Goal: Subscribe to service/newsletter

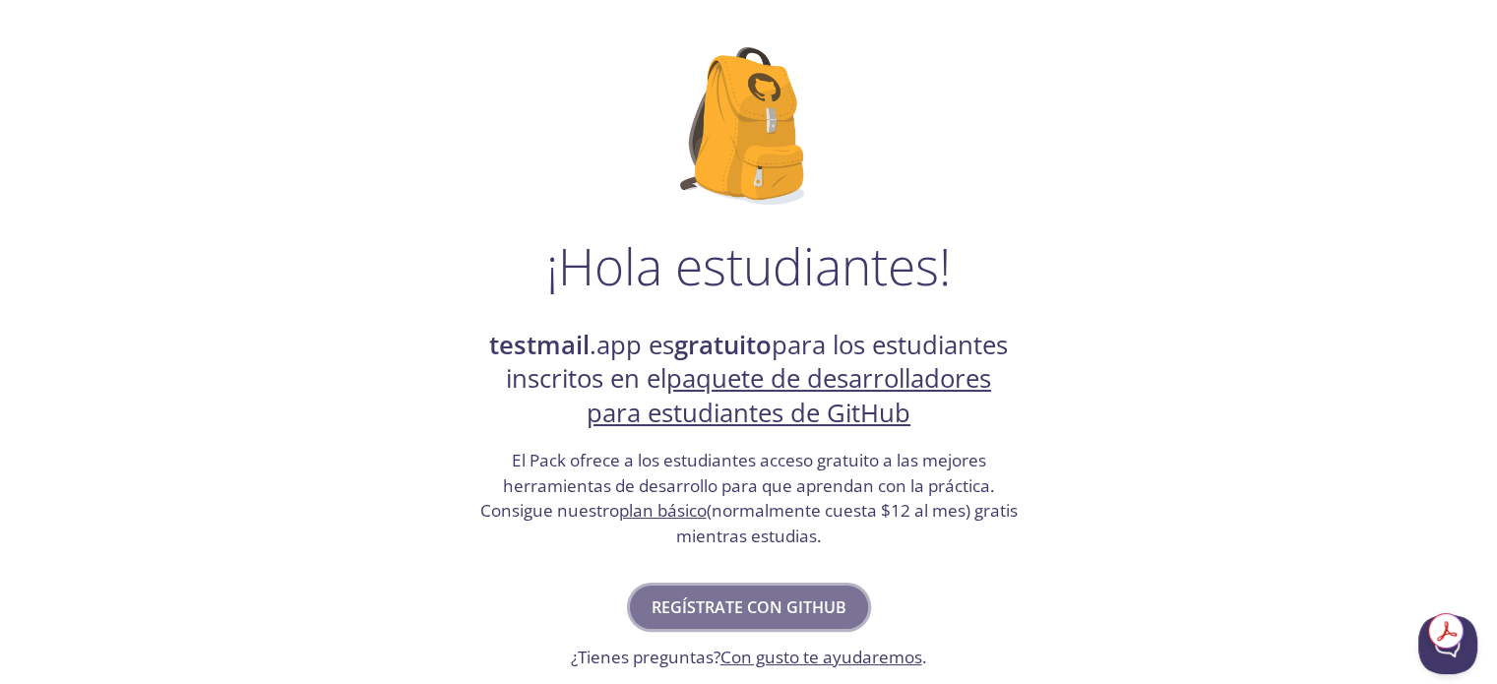
click at [710, 605] on font "Regístrate con GitHub" at bounding box center [749, 607] width 195 height 22
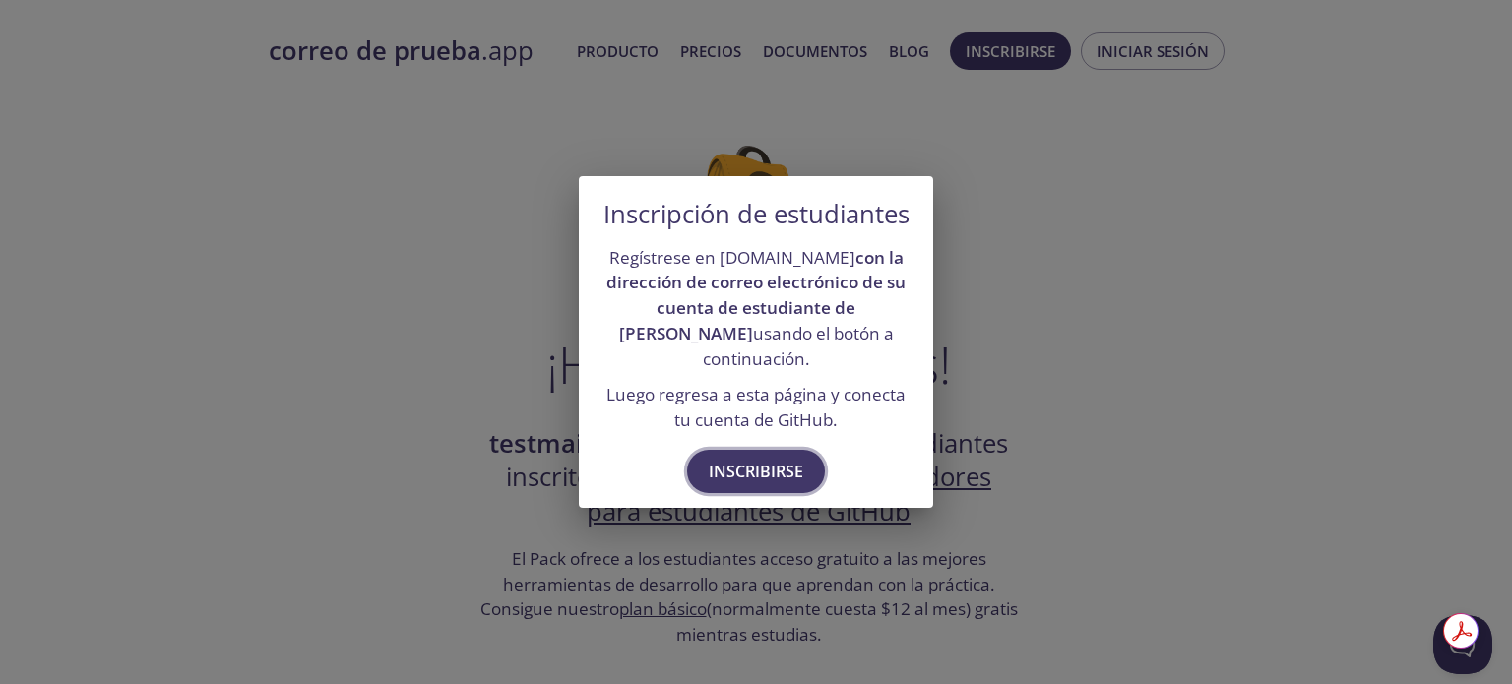
click at [749, 475] on font "Inscribirse" at bounding box center [756, 472] width 94 height 22
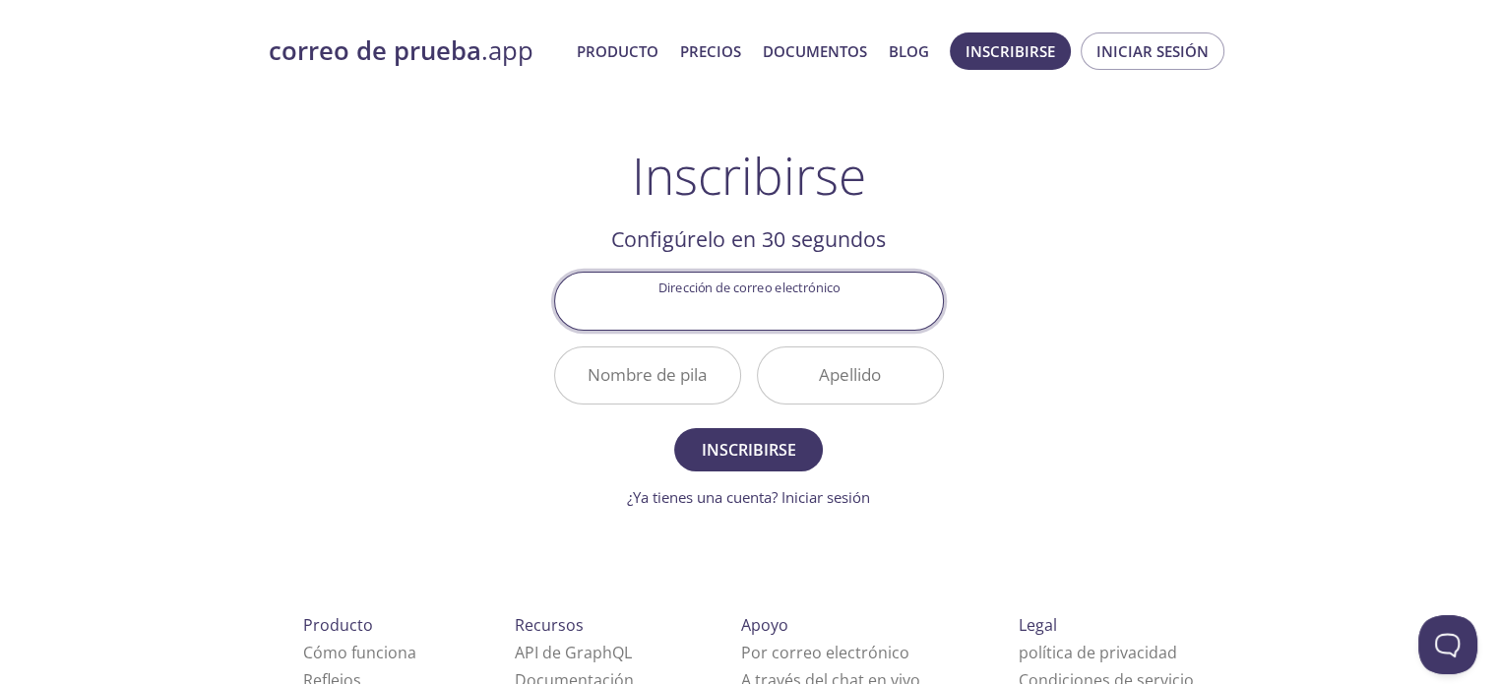
click at [789, 308] on input "Dirección de correo electrónico" at bounding box center [749, 301] width 388 height 56
type input "[EMAIL_ADDRESS][DOMAIN_NAME]"
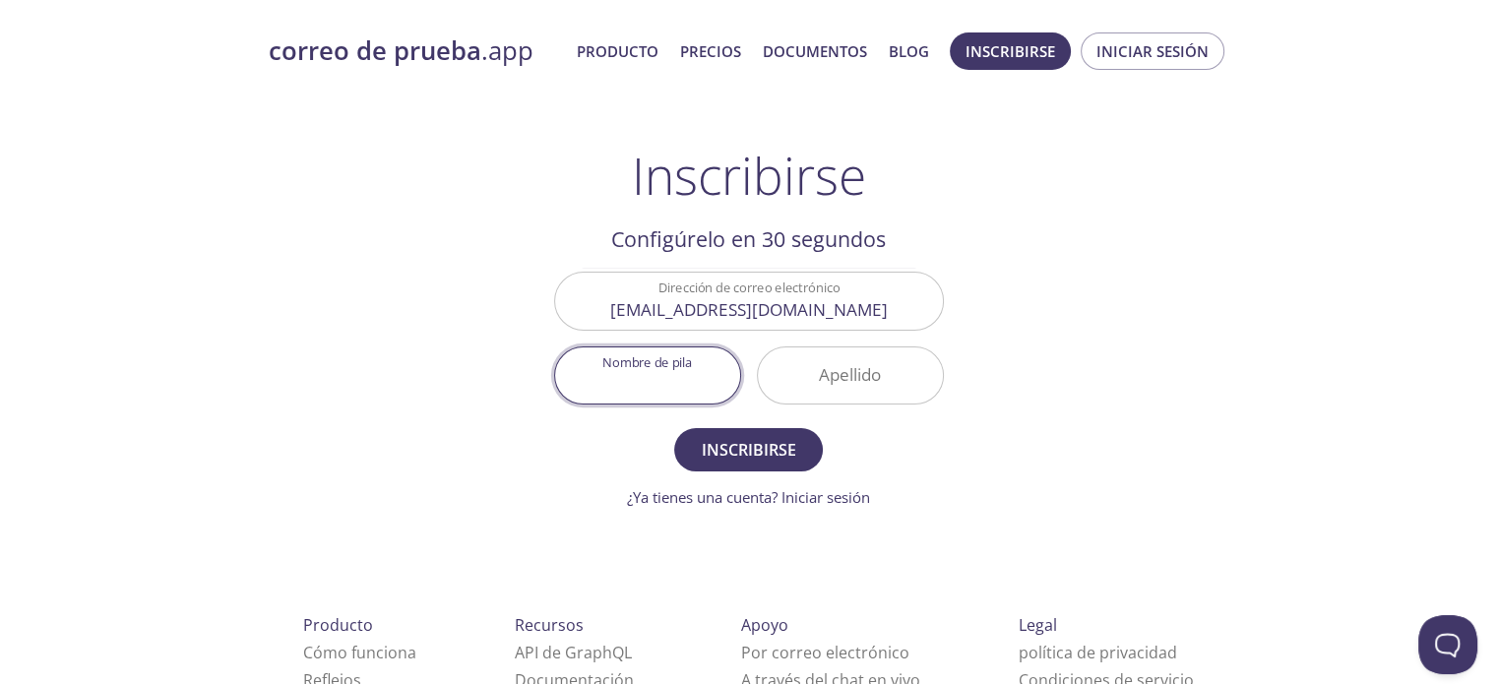
click at [688, 373] on input "Nombre de pila" at bounding box center [647, 375] width 185 height 56
type input "[PERSON_NAME]"
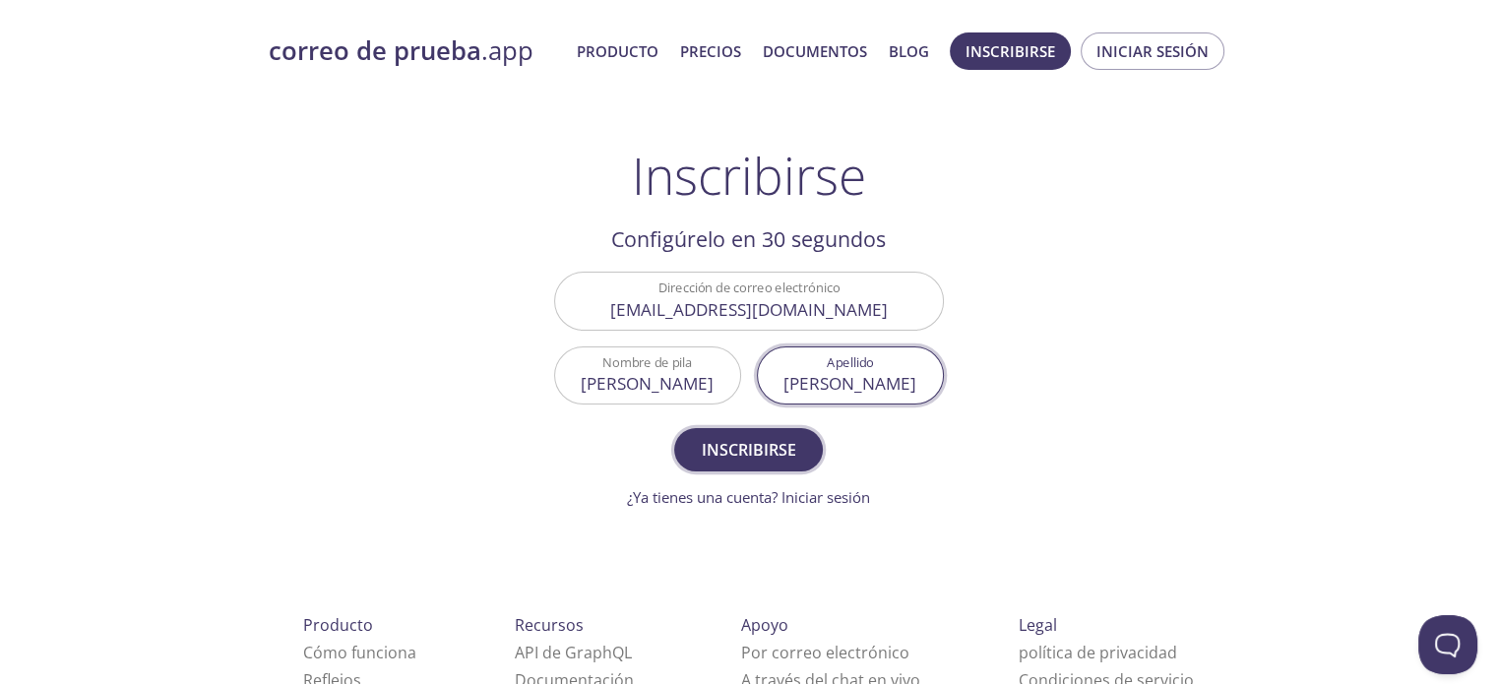
type input "[PERSON_NAME]"
click at [744, 450] on font "Inscribirse" at bounding box center [749, 450] width 94 height 22
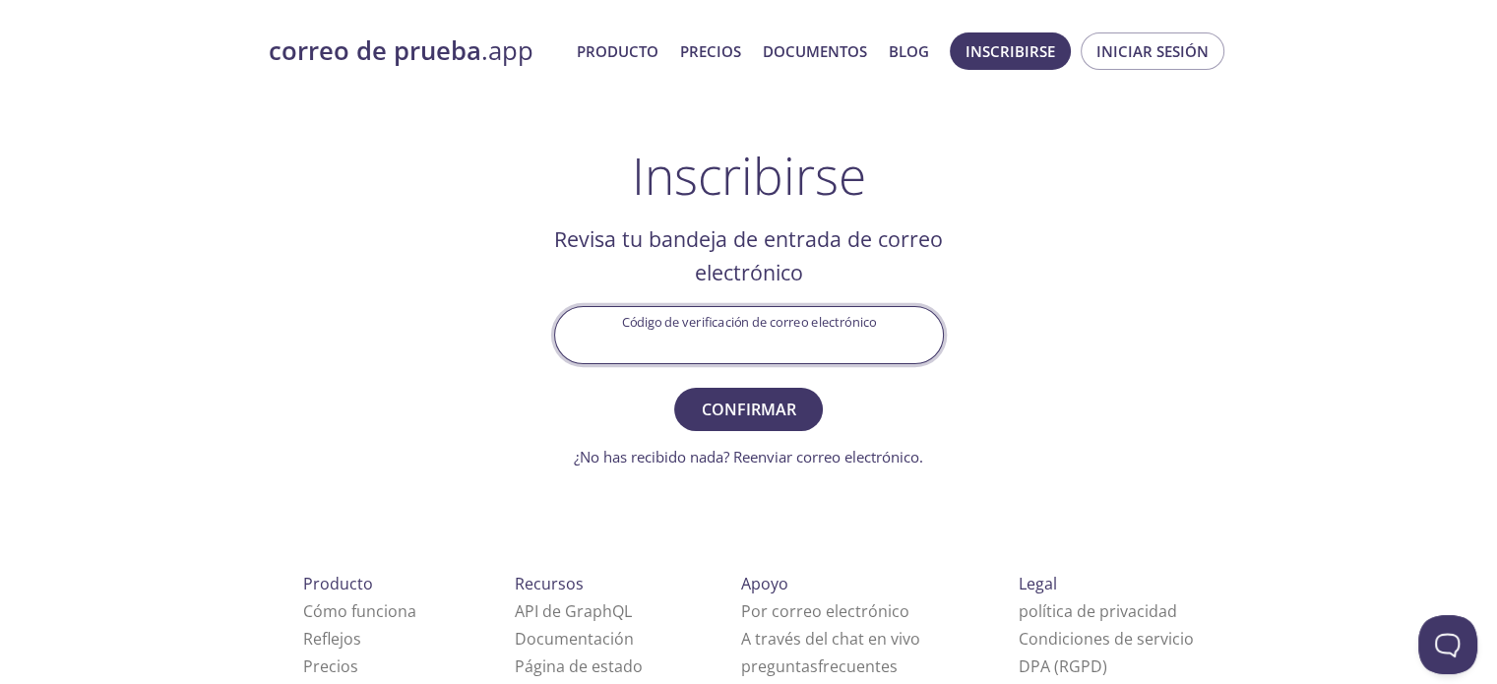
click at [620, 337] on input "Código de verificación de correo electrónico" at bounding box center [749, 335] width 388 height 56
type input "9S4PPC7"
click at [746, 407] on font "Confirmar" at bounding box center [749, 410] width 94 height 22
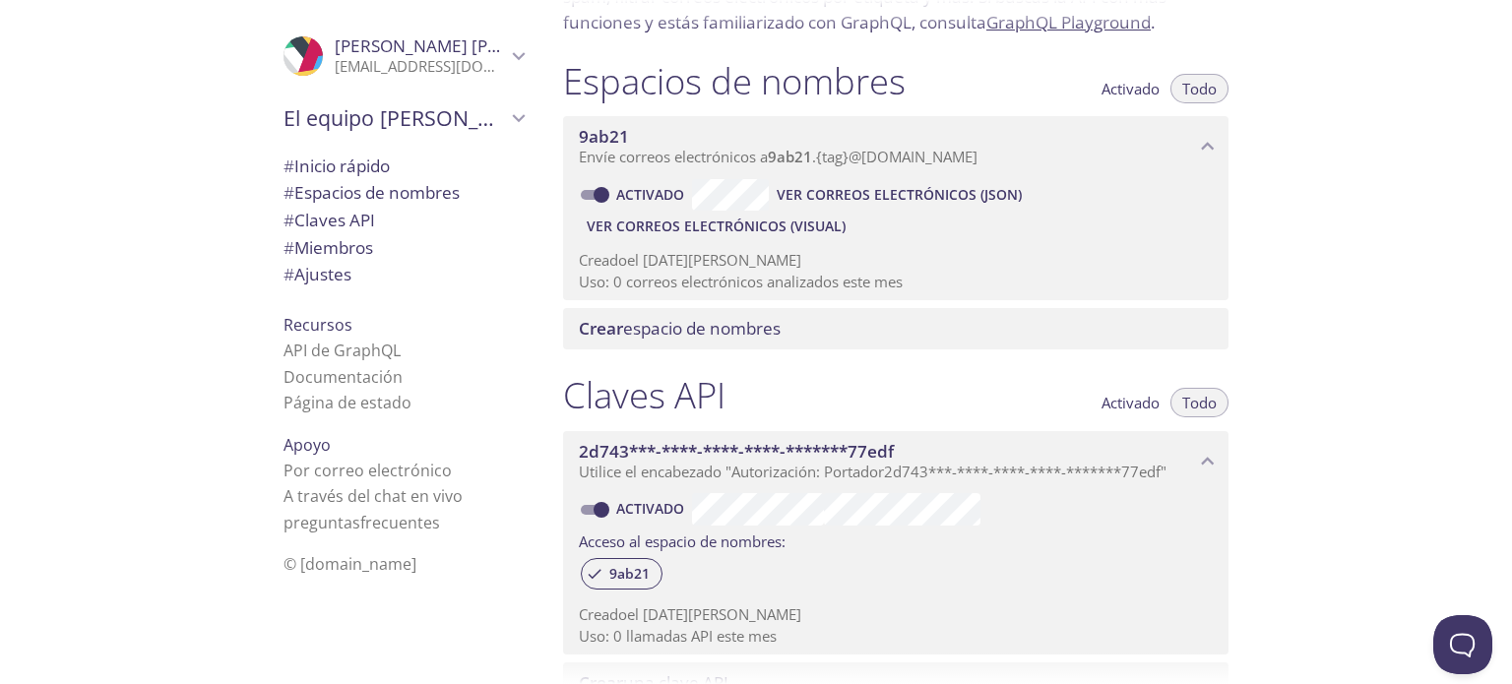
scroll to position [295, 0]
